Goal: Transaction & Acquisition: Purchase product/service

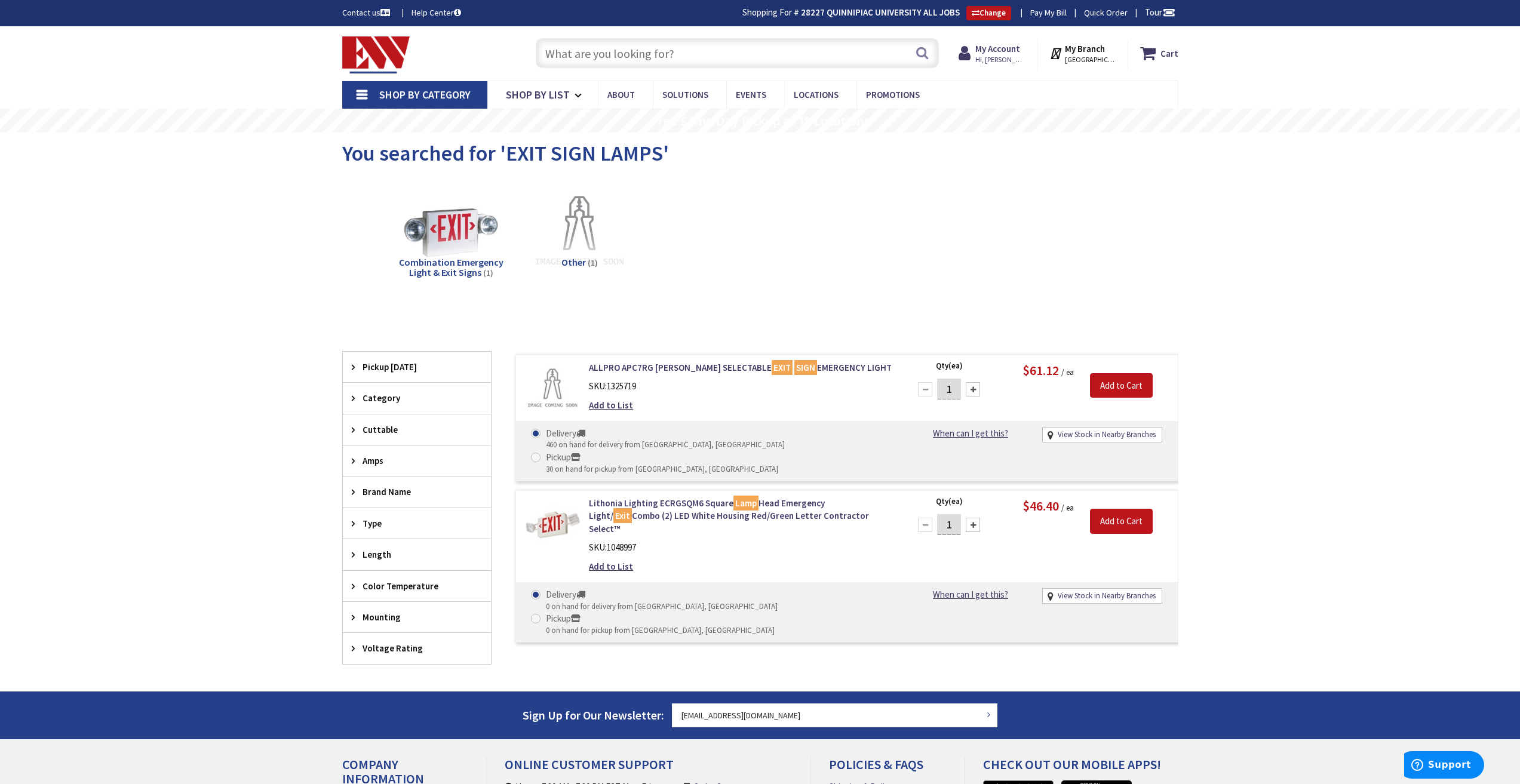
click at [360, 94] on link "Shop By Category" at bounding box center [414, 95] width 145 height 28
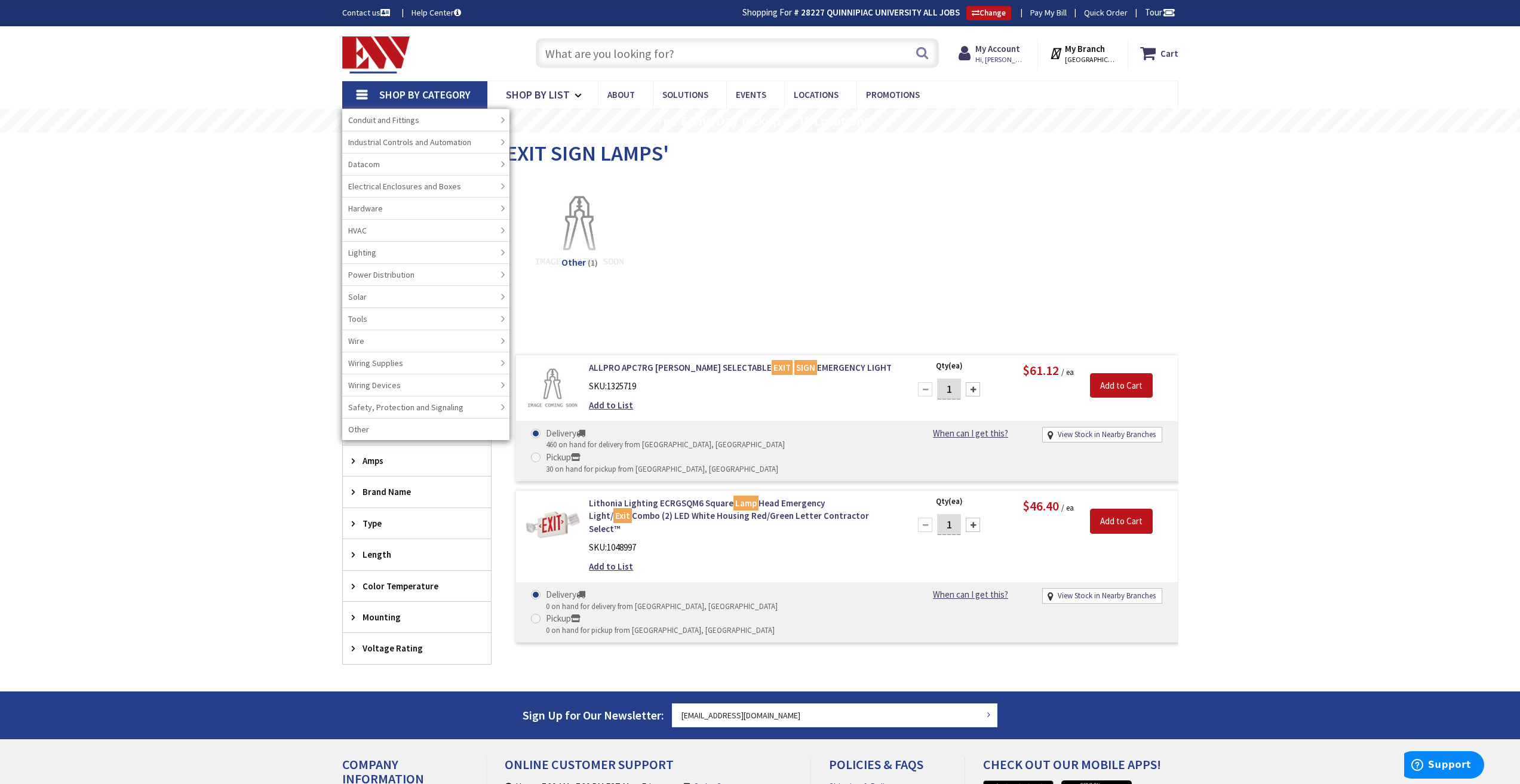
click at [305, 105] on div "Shop By Category Conduit and Fittings Cable Tray & Accessories Cable Trays Cabl…" at bounding box center [760, 94] width 1520 height 28
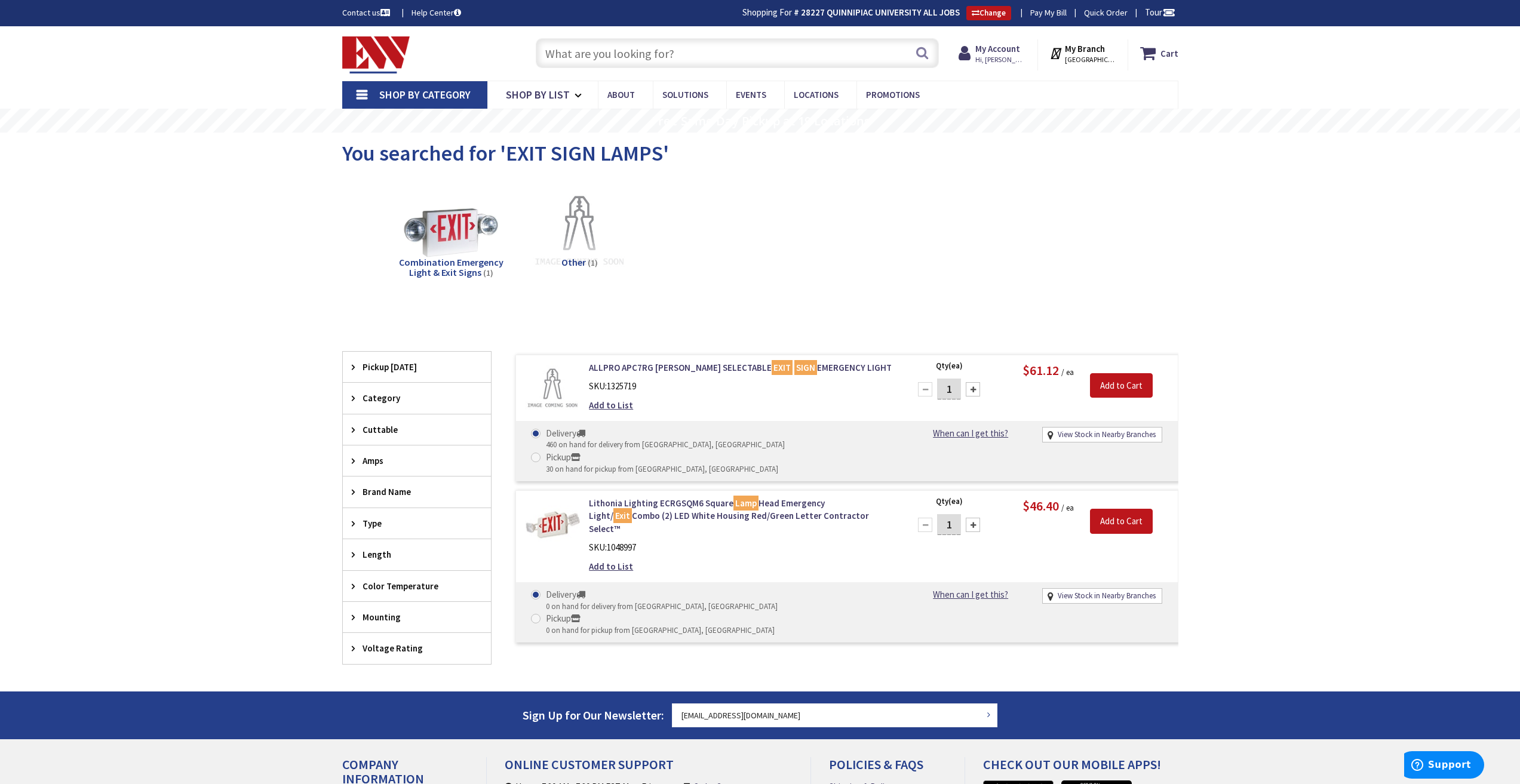
click at [349, 43] on img at bounding box center [376, 55] width 68 height 37
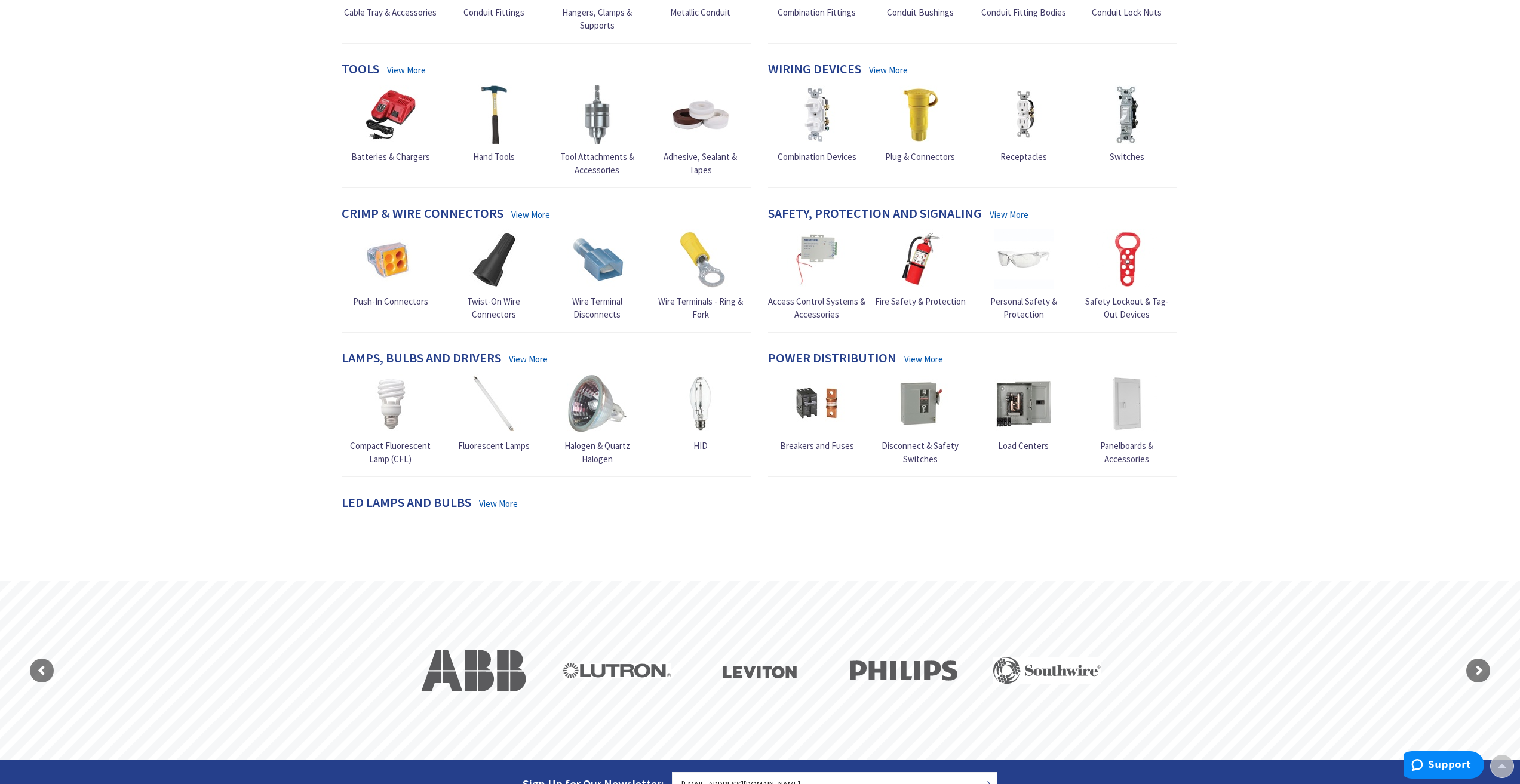
scroll to position [657, 0]
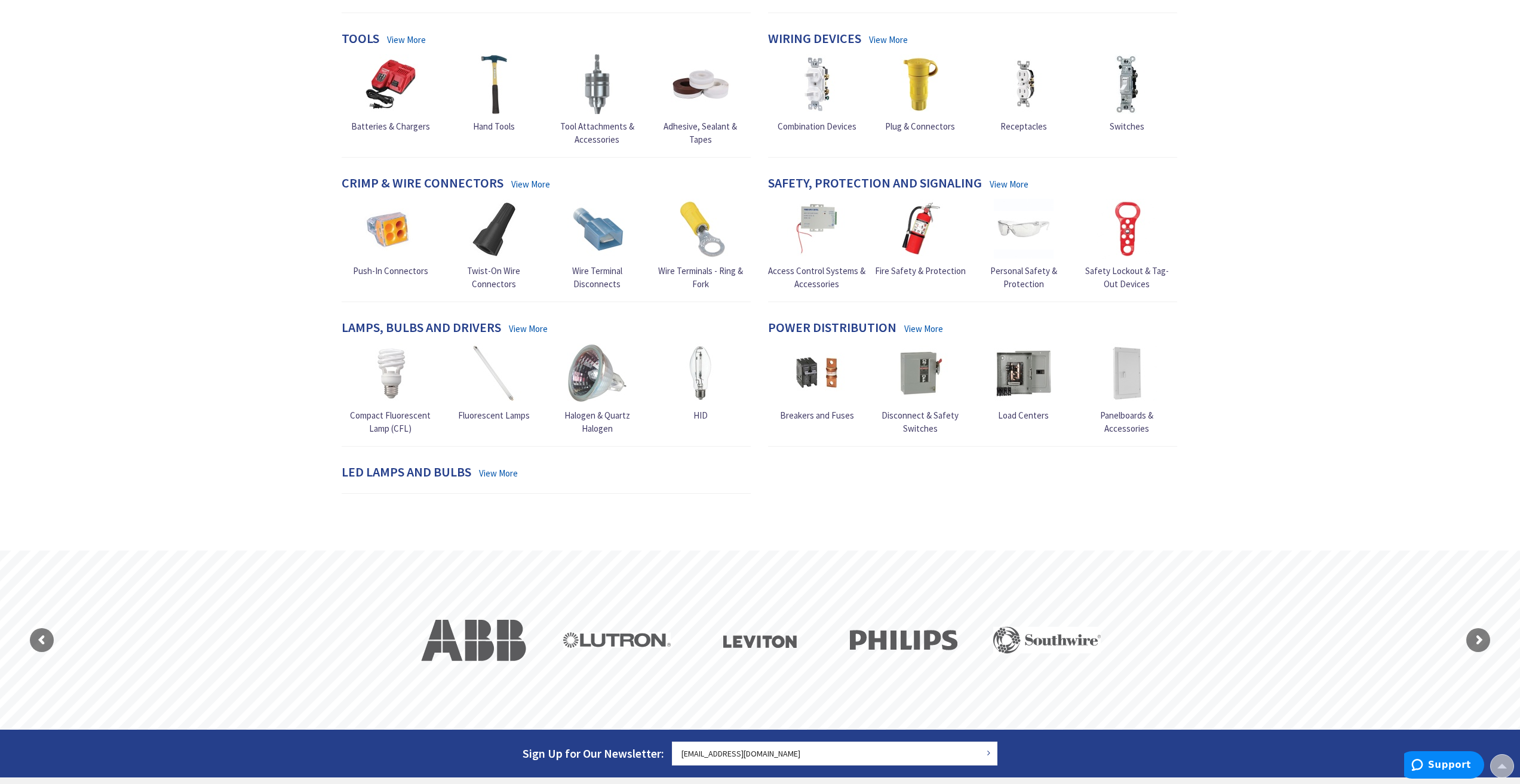
click at [510, 479] on link "View More" at bounding box center [498, 473] width 39 height 13
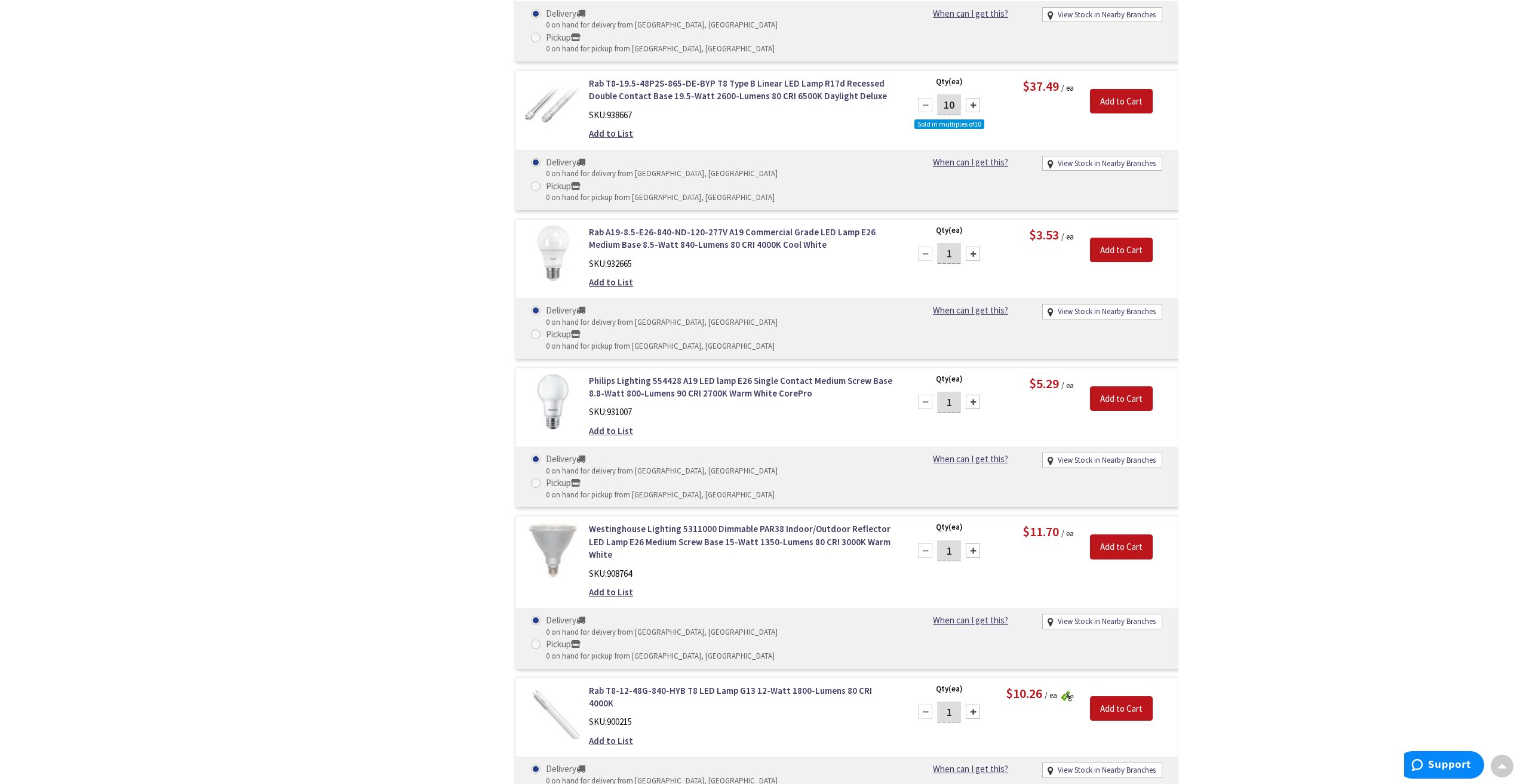
scroll to position [7699, 0]
